Goal: Find contact information: Find contact information

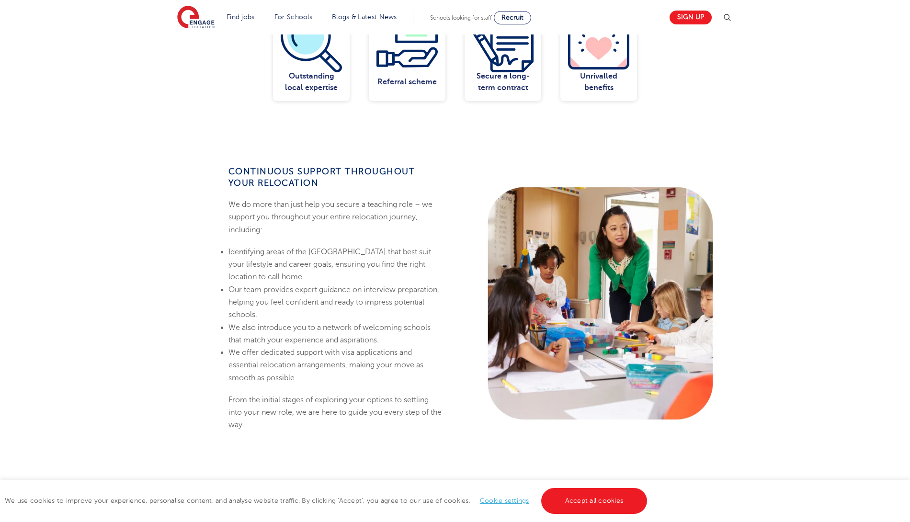
scroll to position [568, 0]
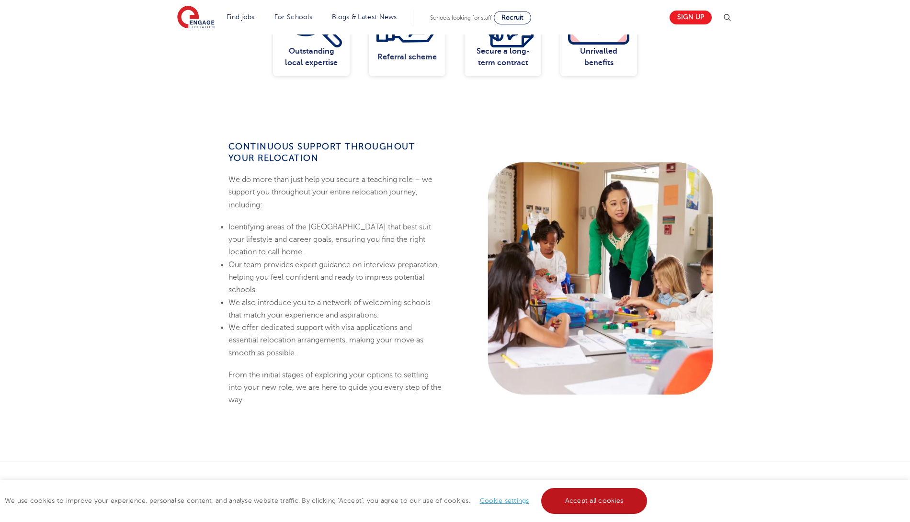
click at [582, 502] on link "Accept all cookies" at bounding box center [594, 501] width 106 height 26
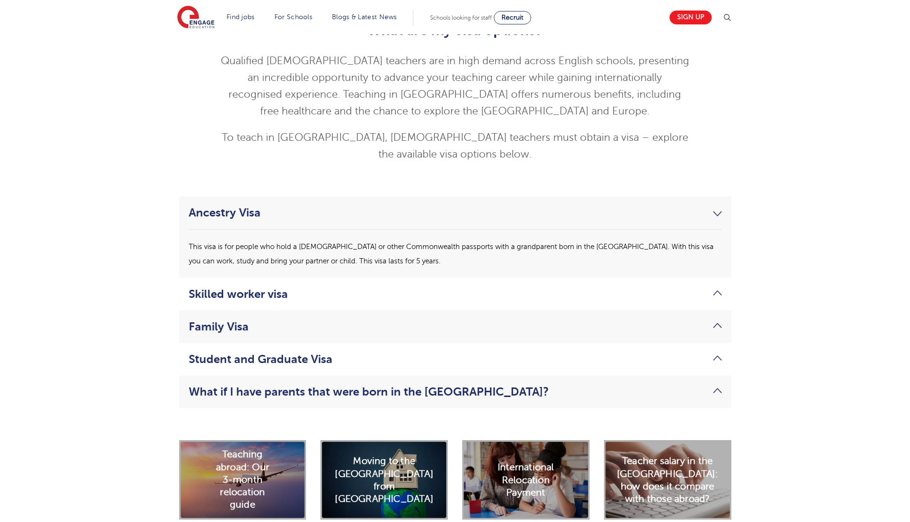
scroll to position [3071, 0]
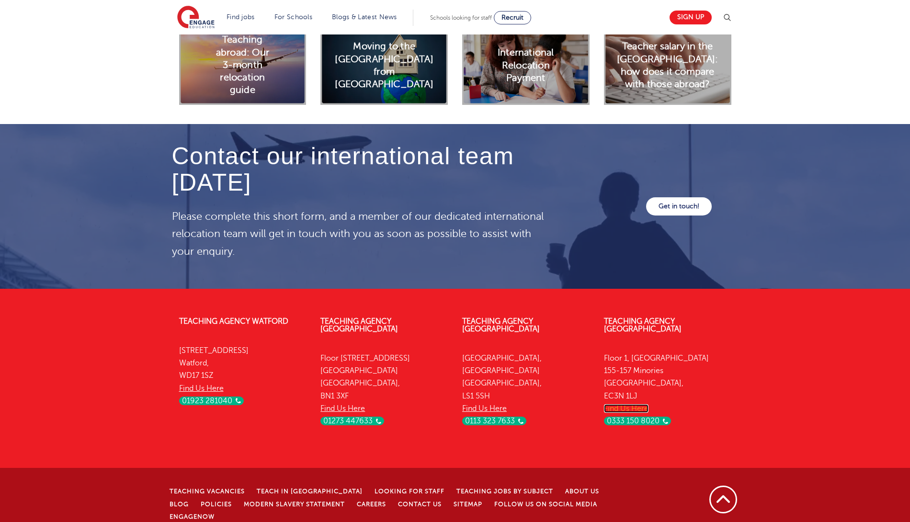
click at [623, 404] on link "Find Us Here" at bounding box center [626, 408] width 45 height 9
click at [398, 501] on link "Contact Us" at bounding box center [420, 504] width 44 height 7
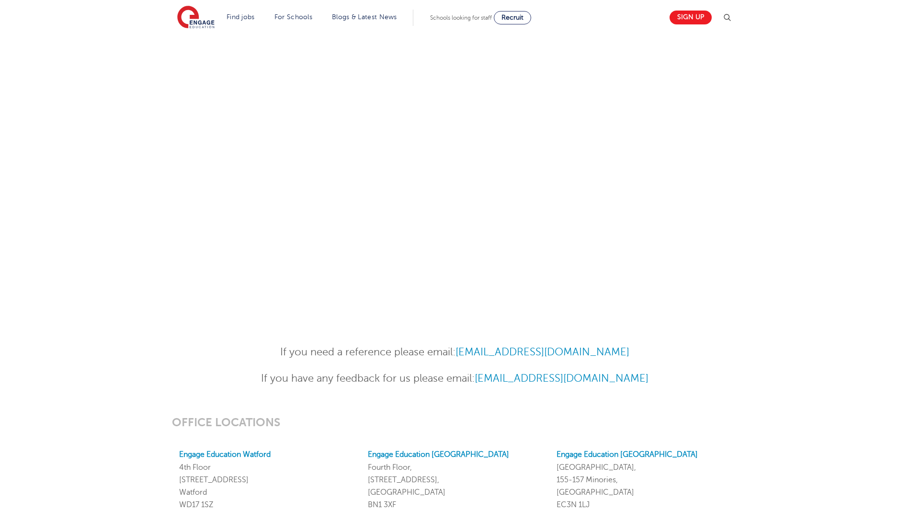
scroll to position [625, 0]
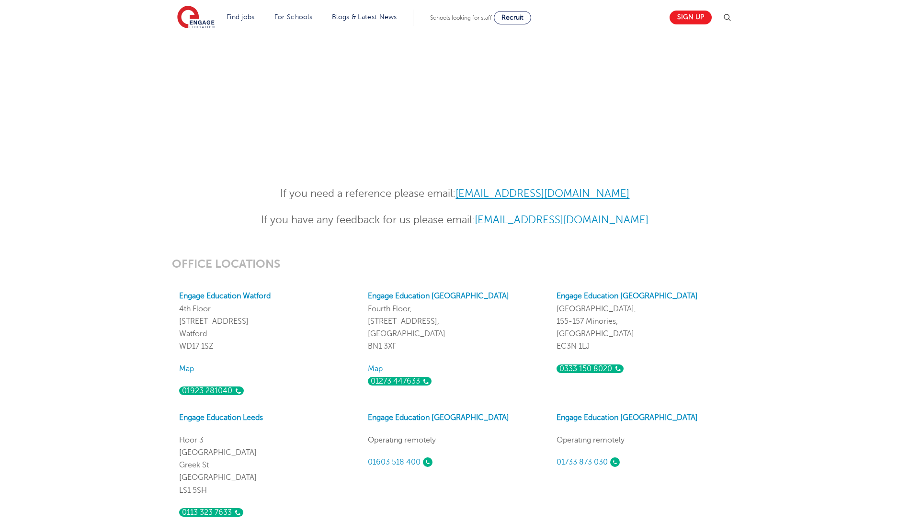
drag, startPoint x: 648, startPoint y: 192, endPoint x: 462, endPoint y: 196, distance: 186.3
click at [462, 196] on p "If you need a reference please email: [EMAIL_ADDRESS][DOMAIN_NAME]" at bounding box center [455, 193] width 470 height 17
copy link "[EMAIL_ADDRESS][DOMAIN_NAME]"
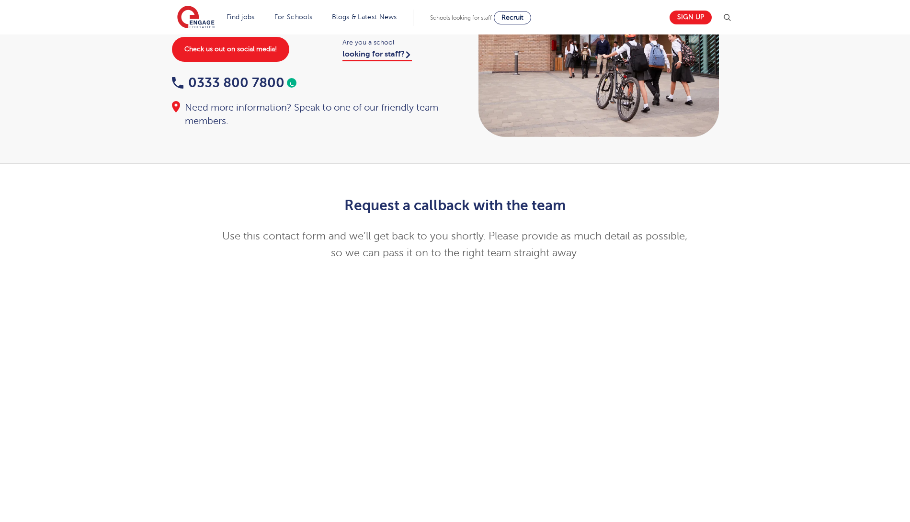
scroll to position [0, 0]
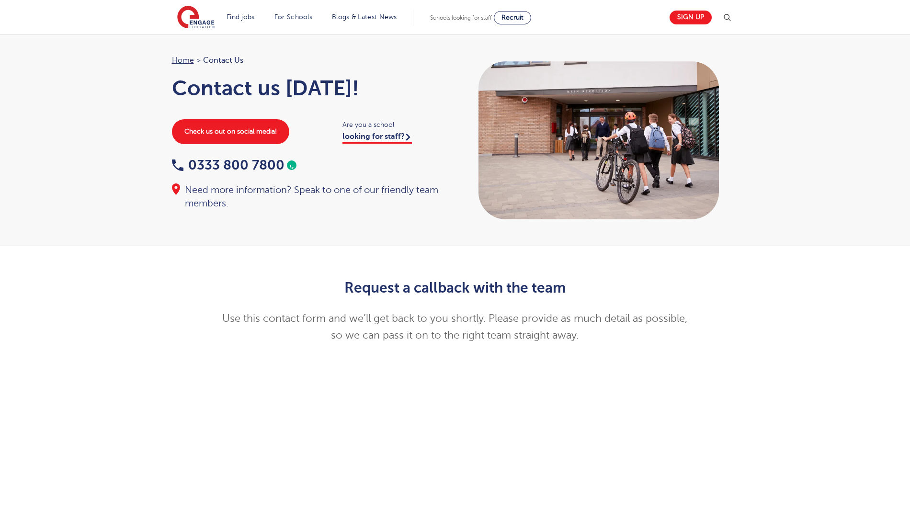
click at [284, 164] on link "0333 800 7800" at bounding box center [228, 165] width 113 height 15
